Goal: Obtain resource: Download file/media

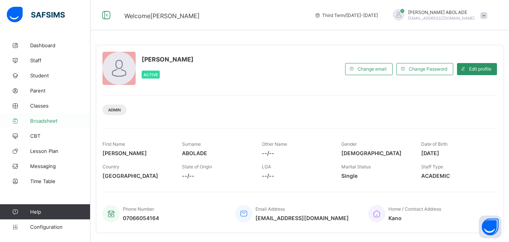
click at [47, 122] on span "Broadsheet" at bounding box center [60, 121] width 60 height 6
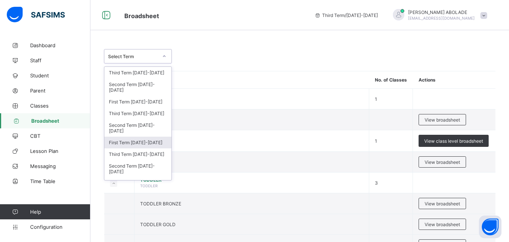
click at [147, 145] on div "First Term 2024-2025" at bounding box center [137, 142] width 67 height 12
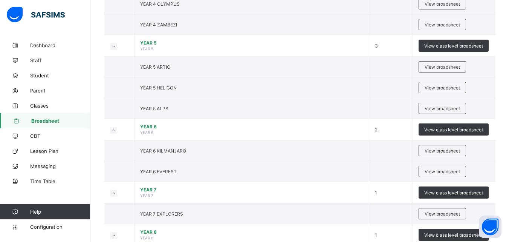
scroll to position [663, 0]
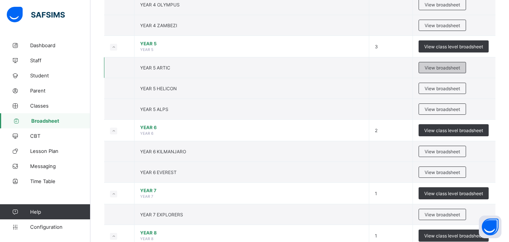
click at [436, 67] on span "View broadsheet" at bounding box center [442, 68] width 35 height 6
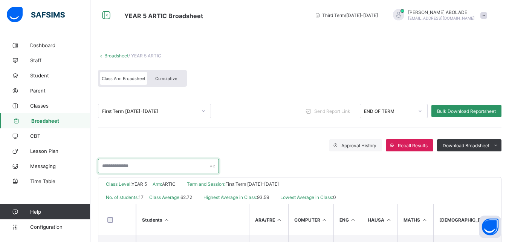
click at [135, 166] on input "text" at bounding box center [158, 166] width 121 height 14
type input "*****"
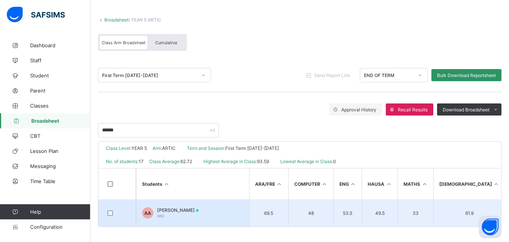
click at [170, 209] on span "Auwal Musa Abdallah" at bounding box center [177, 210] width 41 height 6
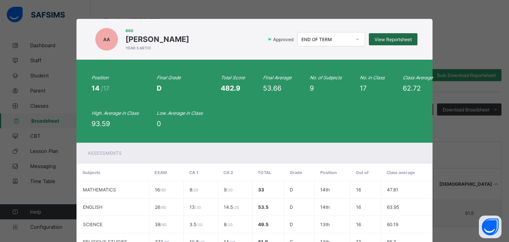
click at [399, 42] on div "View Reportsheet" at bounding box center [393, 39] width 49 height 12
drag, startPoint x: 505, startPoint y: 92, endPoint x: 508, endPoint y: 123, distance: 31.4
click at [508, 123] on div "AA 860 Auwal Musa Abdallah YEAR 5 ARTIC Approved END OF TERM View Reportsheet P…" at bounding box center [254, 121] width 509 height 242
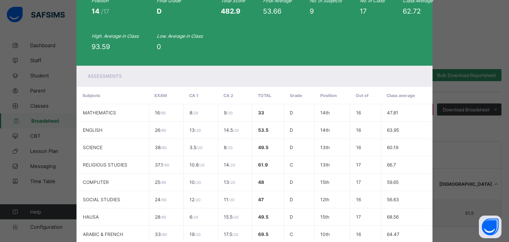
scroll to position [169, 0]
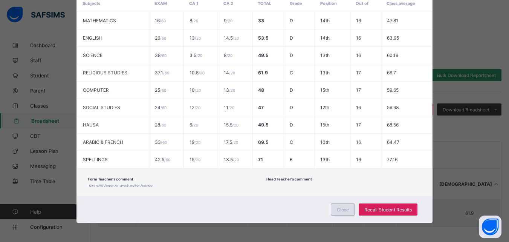
click at [337, 210] on span "Close" at bounding box center [343, 209] width 12 height 6
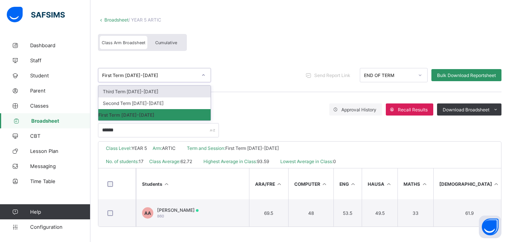
click at [132, 73] on div "First Term 2024-2025" at bounding box center [149, 75] width 95 height 6
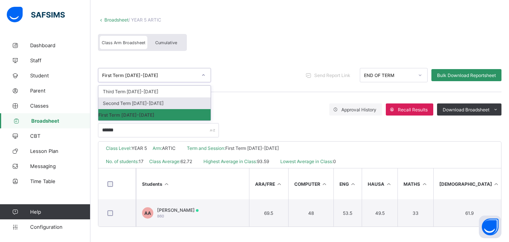
click at [126, 100] on div "Second Term [DATE]-[DATE]" at bounding box center [154, 103] width 112 height 12
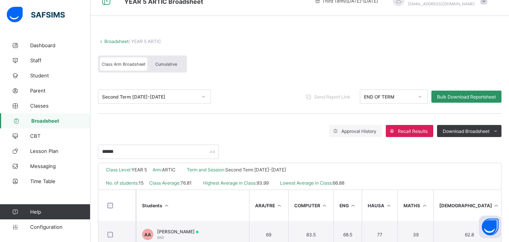
scroll to position [39, 0]
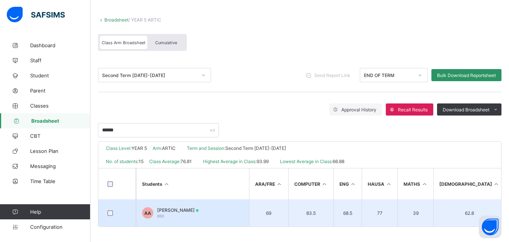
click at [199, 213] on div "Auwal Musa Abdallah 860" at bounding box center [177, 212] width 41 height 11
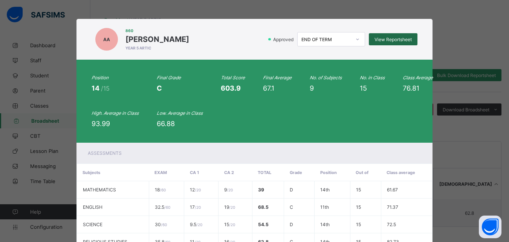
click at [389, 40] on span "View Reportsheet" at bounding box center [393, 40] width 37 height 6
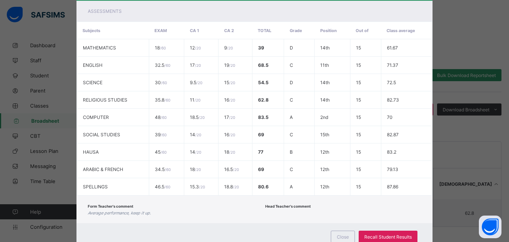
scroll to position [169, 0]
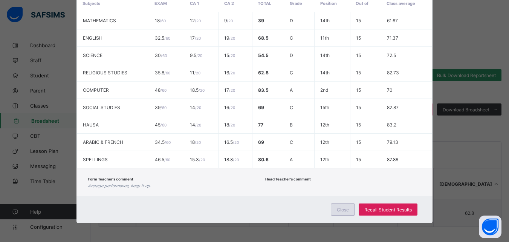
click at [340, 209] on span "Close" at bounding box center [343, 209] width 12 height 6
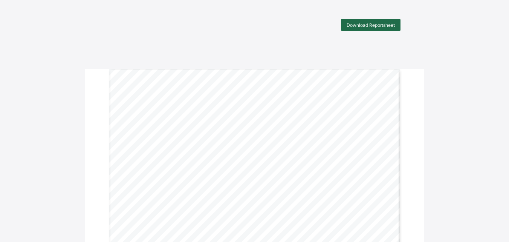
click at [376, 27] on span "Download Reportsheet" at bounding box center [371, 25] width 48 height 6
click at [388, 27] on span "Download Reportsheet" at bounding box center [371, 25] width 48 height 6
